Goal: Task Accomplishment & Management: Use online tool/utility

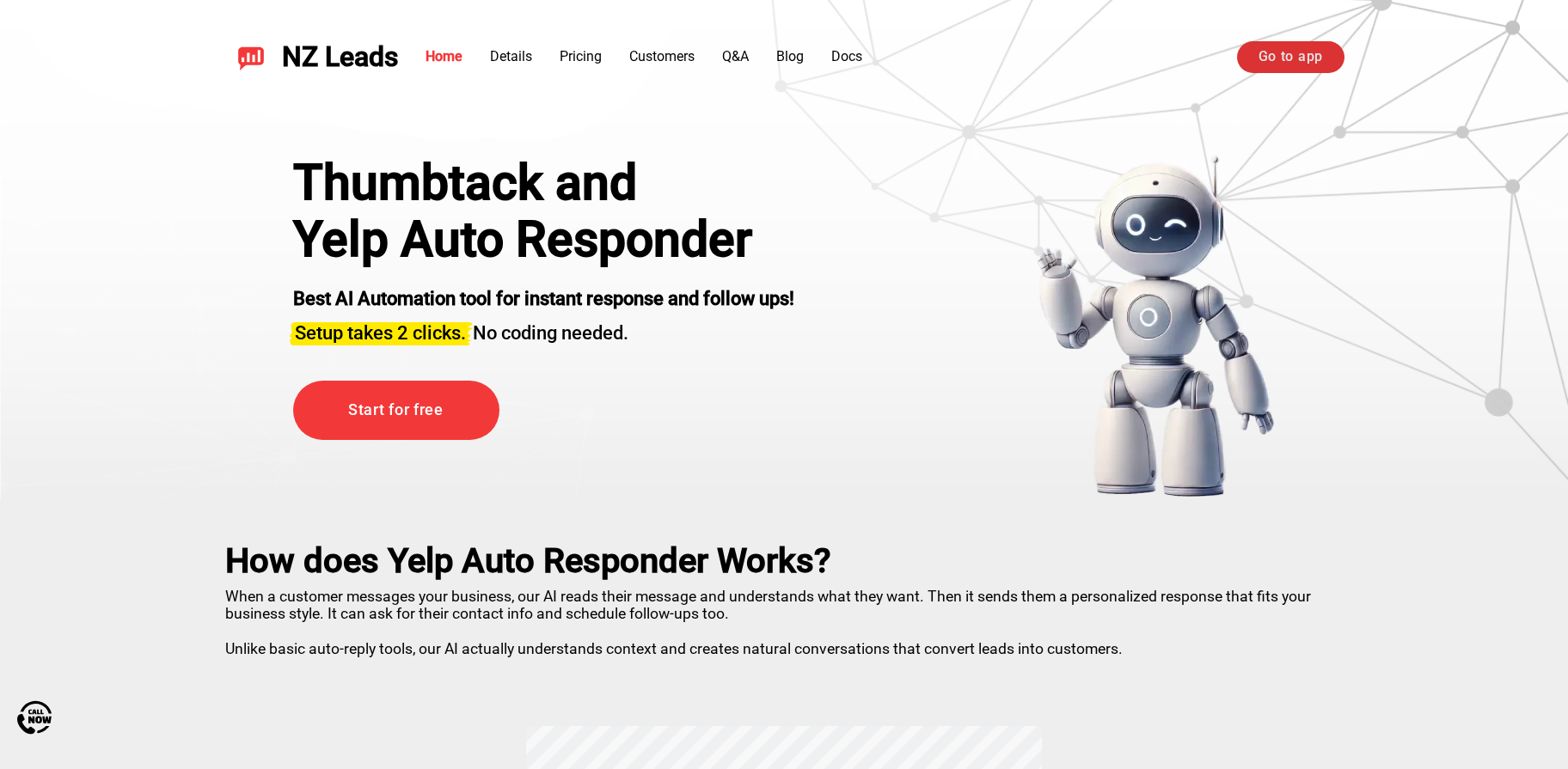
click at [1245, 46] on link "Go to app" at bounding box center [1291, 57] width 108 height 31
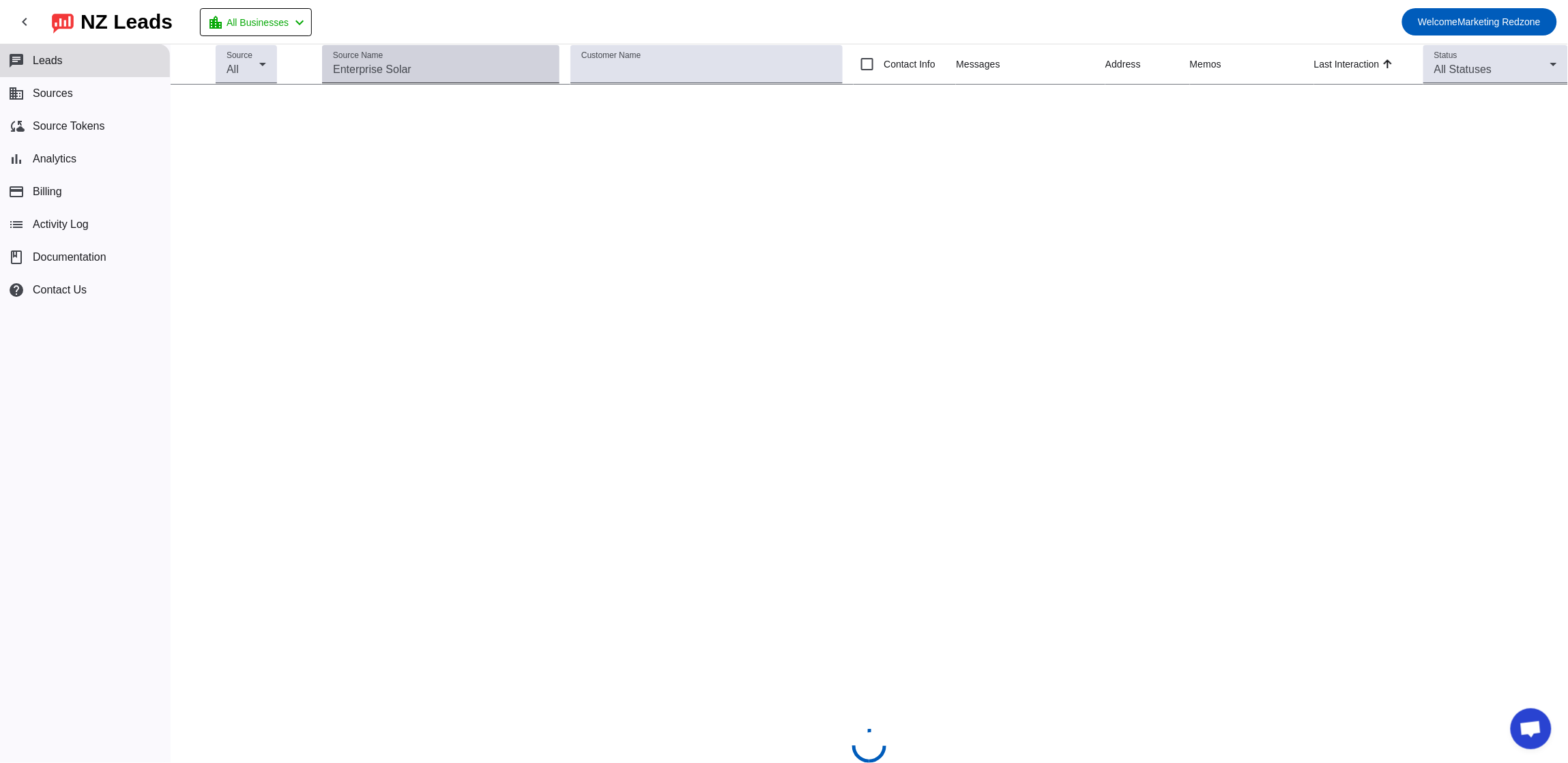
click at [404, 70] on input "Source Name" at bounding box center [440, 69] width 215 height 16
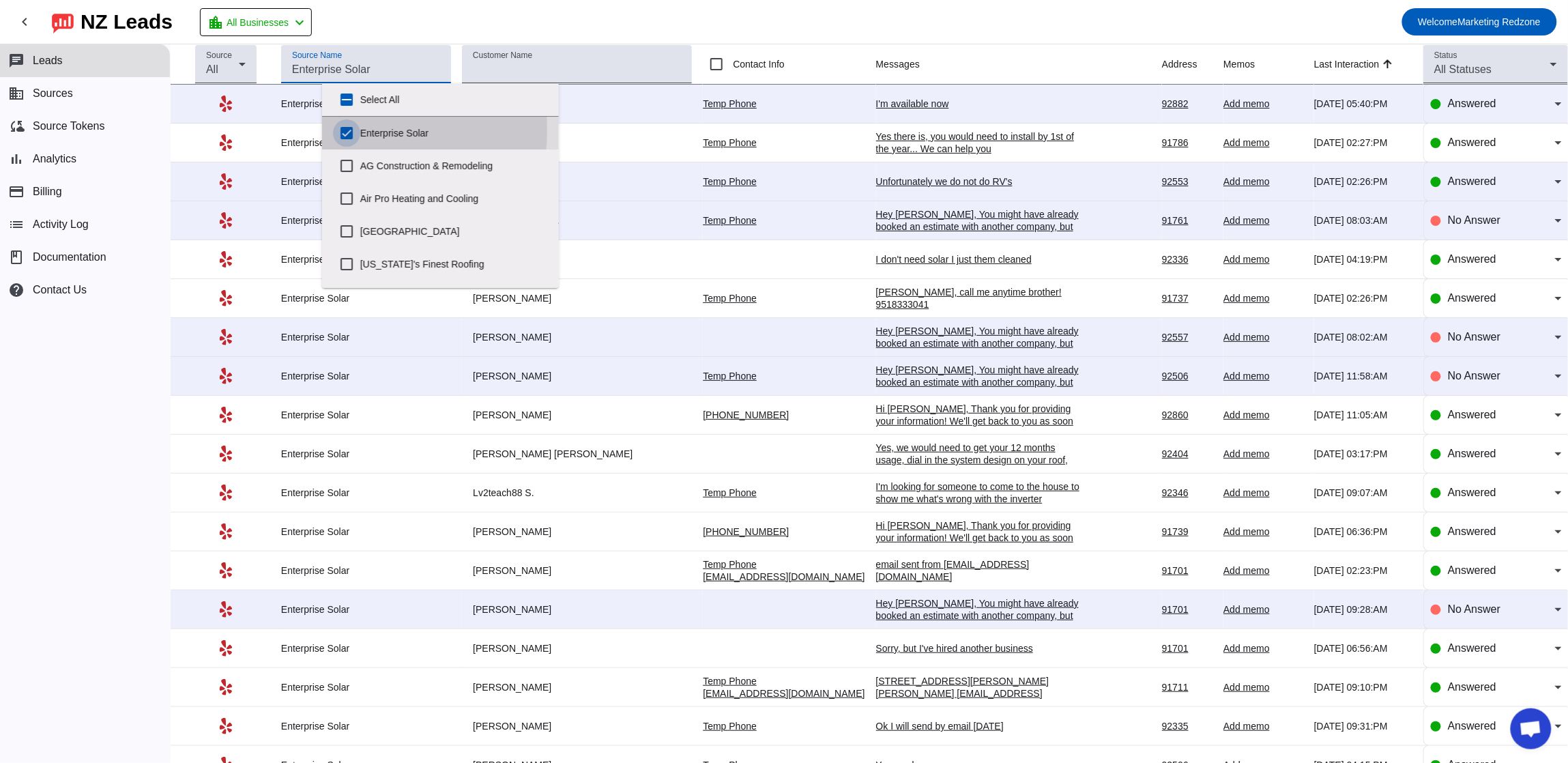
click at [352, 130] on input "Enterprise Solar" at bounding box center [346, 133] width 27 height 27
checkbox input "false"
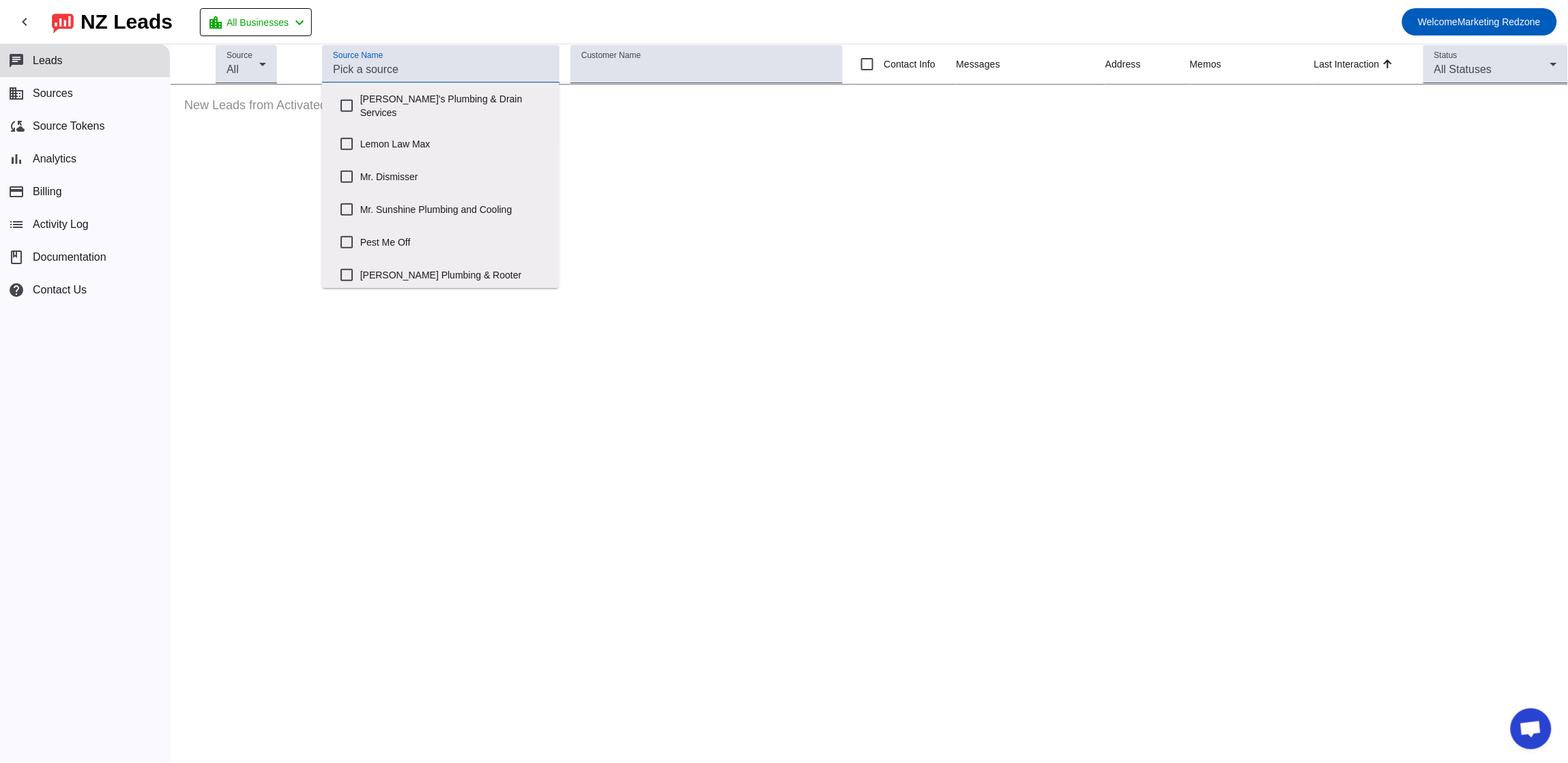
scroll to position [466, 0]
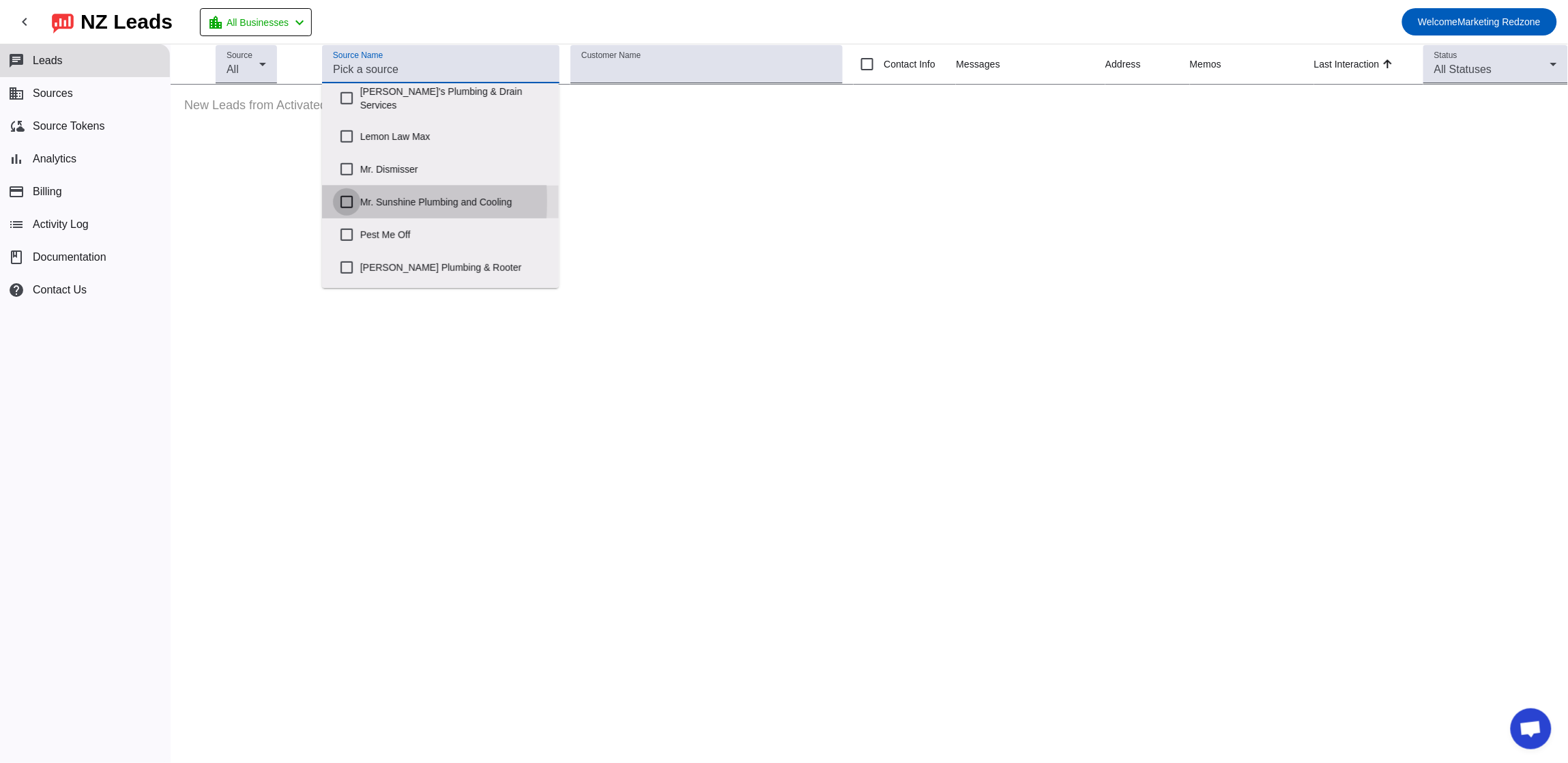
click at [351, 190] on input "Mr. Sunshine Plumbing and Cooling" at bounding box center [346, 201] width 27 height 27
checkbox input "true"
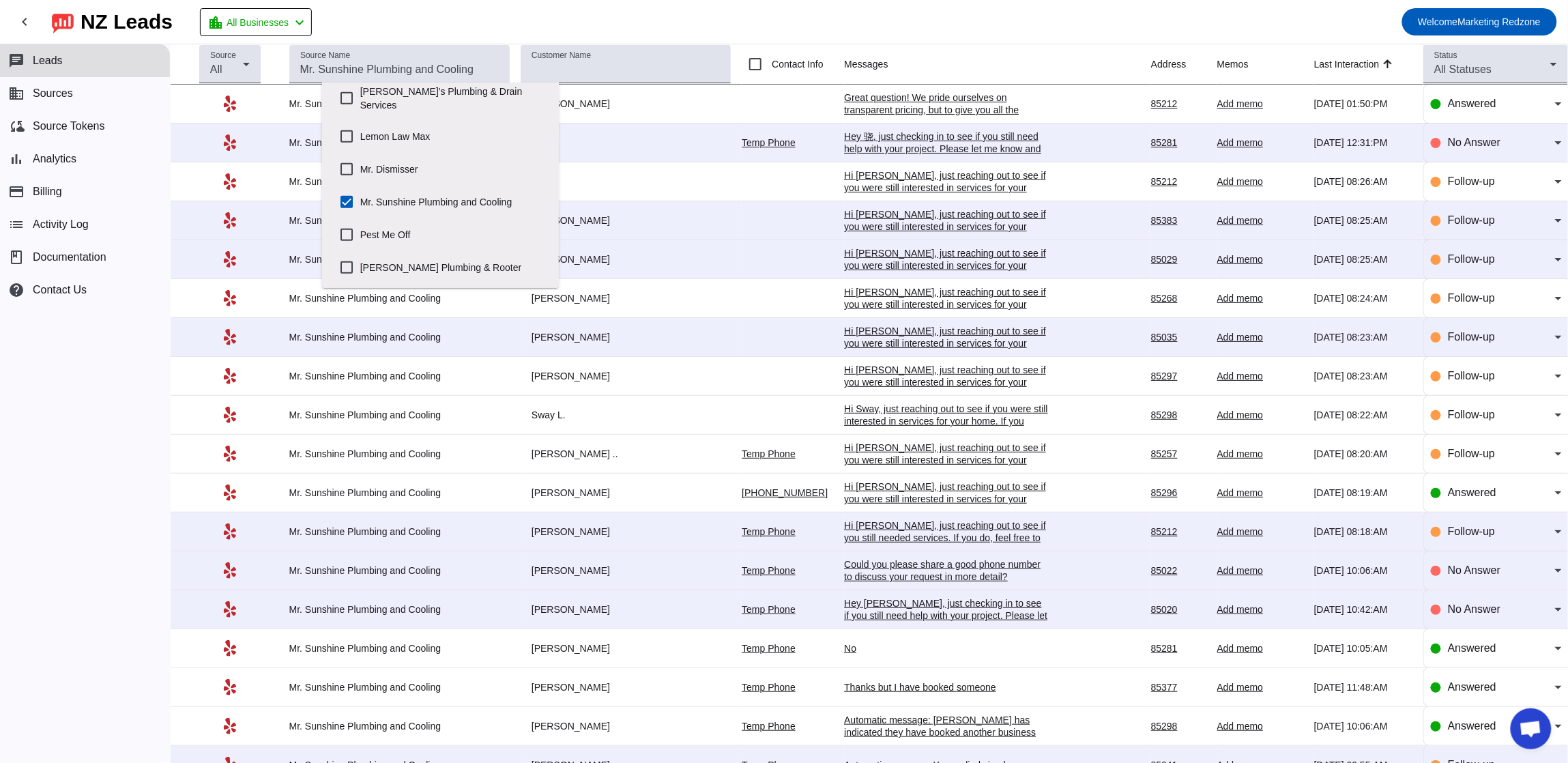
click at [892, 32] on mat-toolbar-row "chevron_left [GEOGRAPHIC_DATA] Leads location_city All Businesses chevron_left …" at bounding box center [784, 22] width 1568 height 44
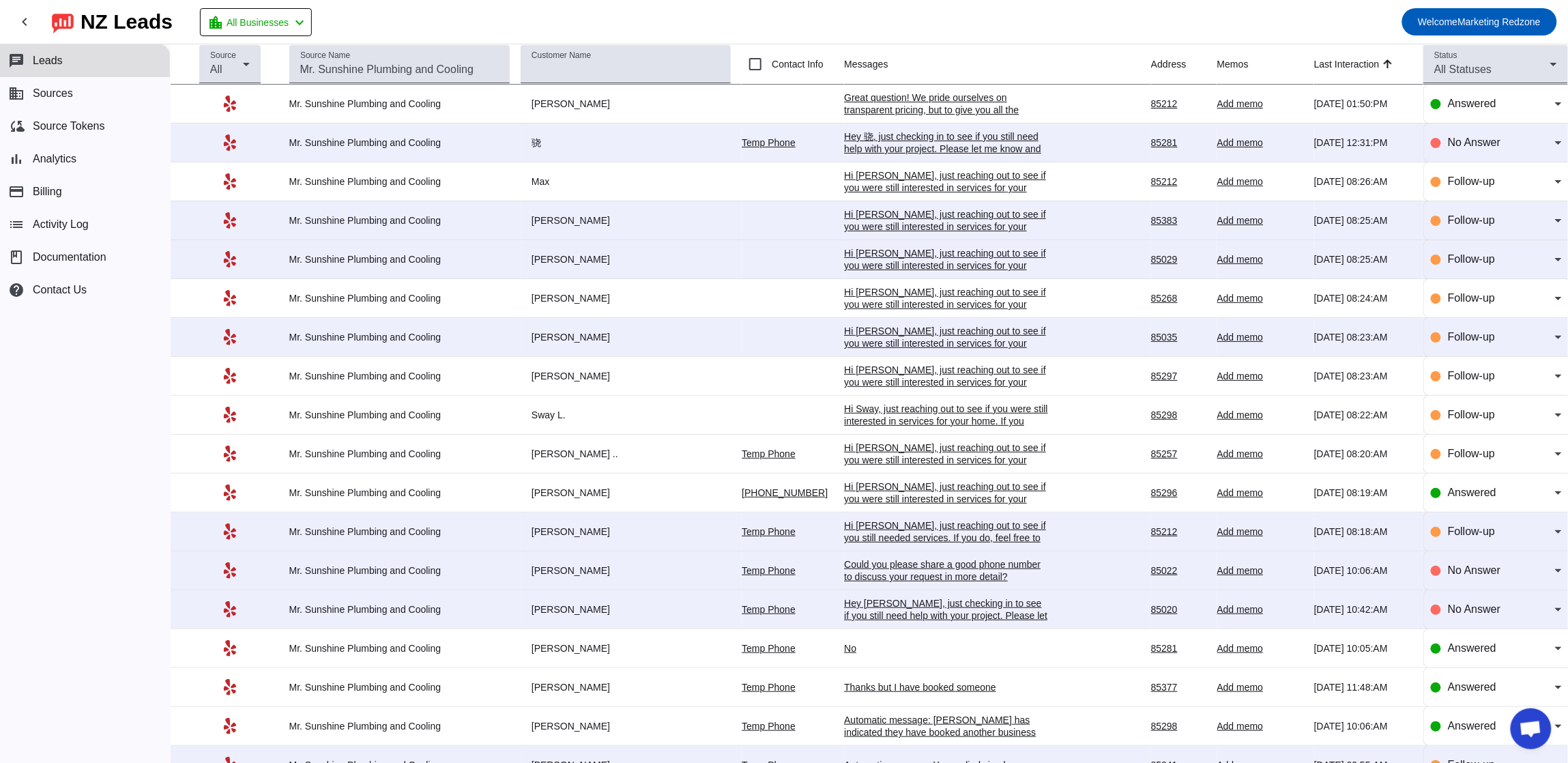
click at [857, 97] on div "Great question! We pride ourselves on transparent pricing, but to give you all …" at bounding box center [947, 140] width 205 height 98
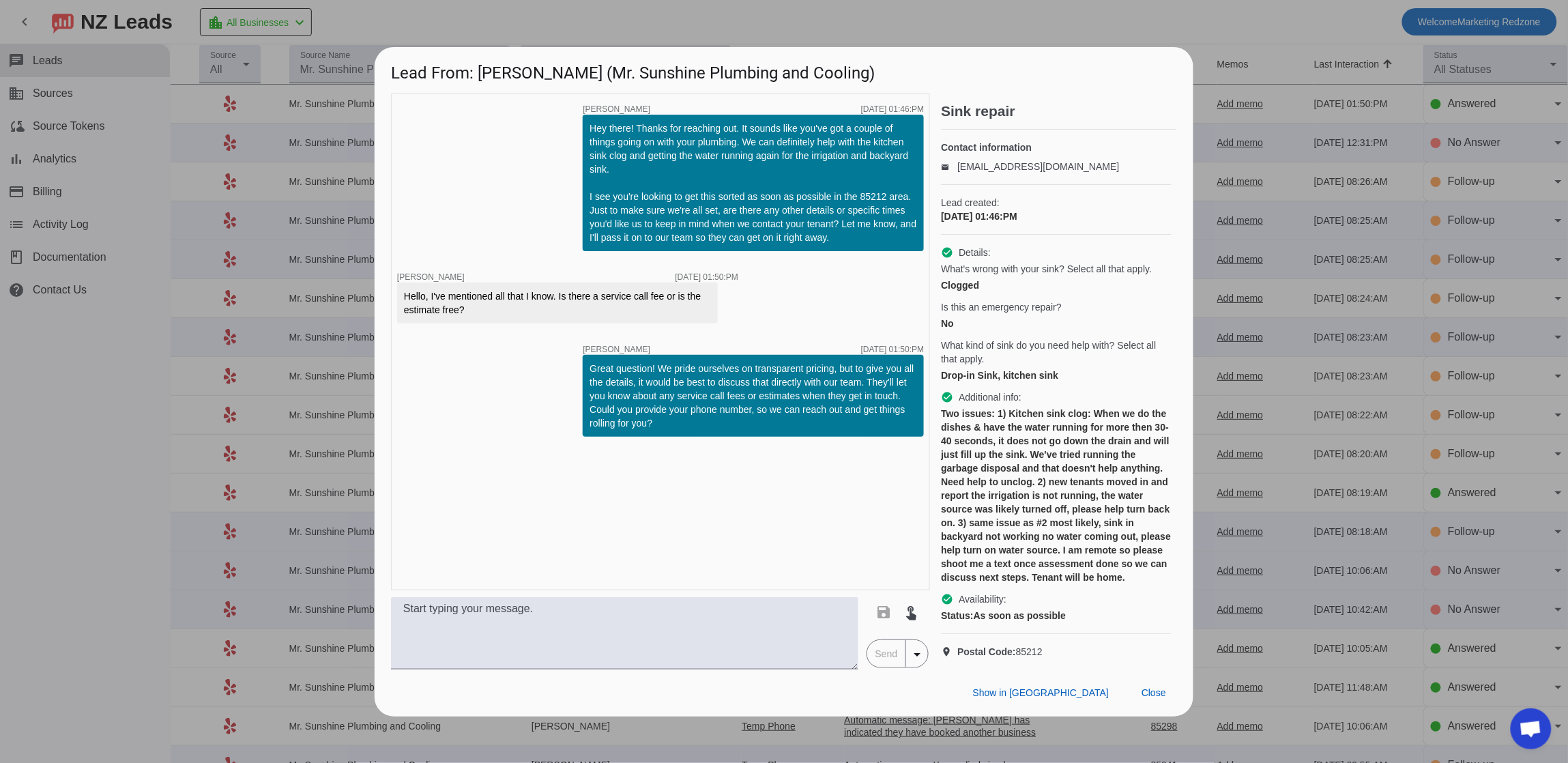
scroll to position [0, 0]
click at [1156, 698] on span "Close" at bounding box center [1154, 693] width 25 height 11
